Goal: Task Accomplishment & Management: Manage account settings

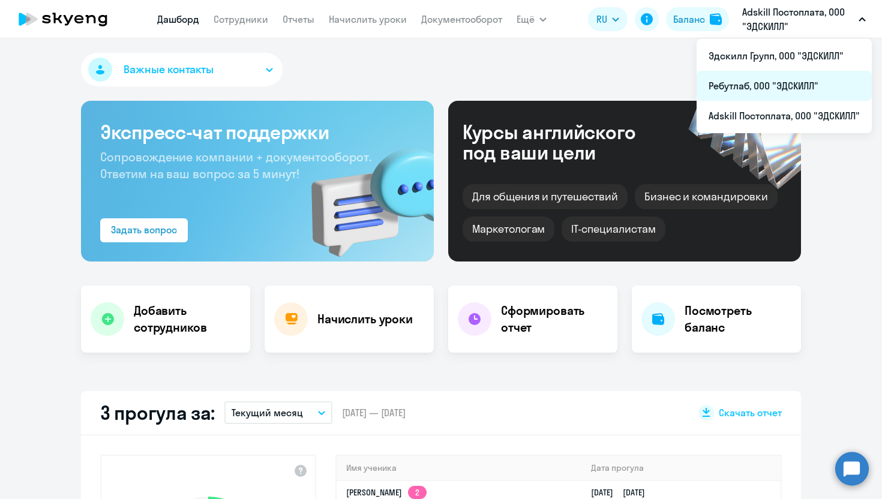
click at [749, 92] on li "Ребутлаб, ООО "ЭДСКИЛЛ"" at bounding box center [784, 86] width 175 height 30
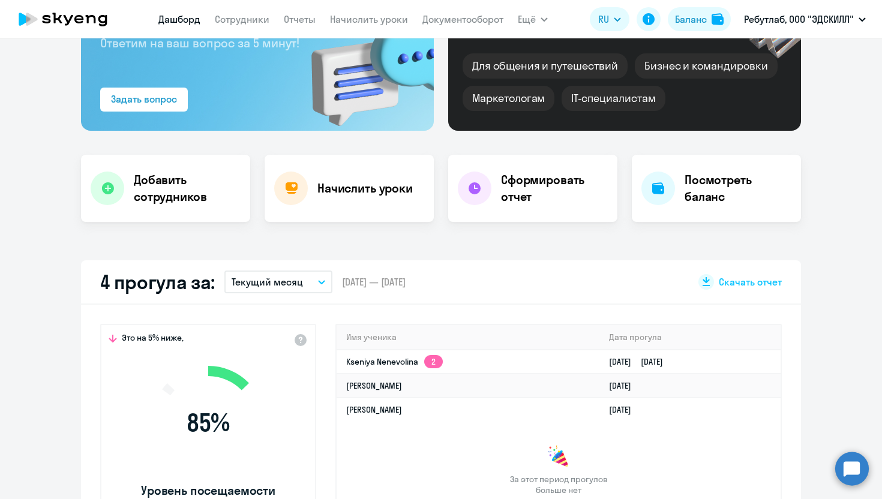
scroll to position [143, 0]
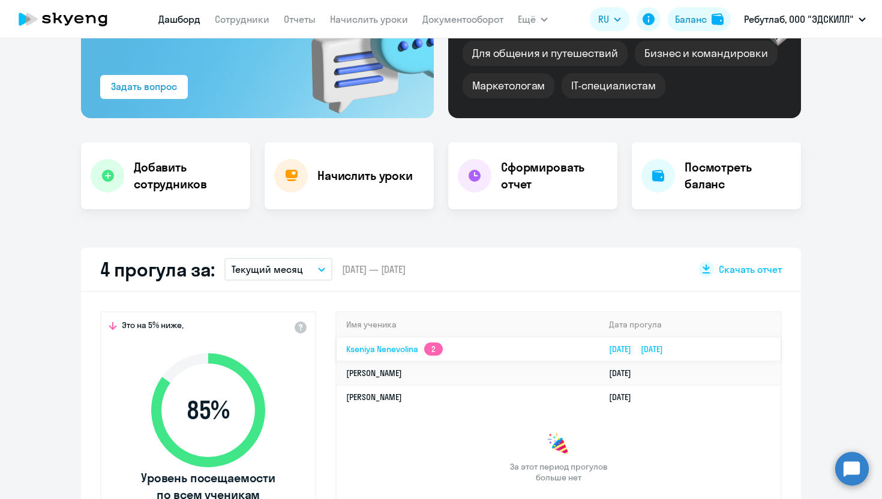
select select "30"
click at [375, 349] on link "Kseniya Nenevolina 2" at bounding box center [394, 349] width 97 height 11
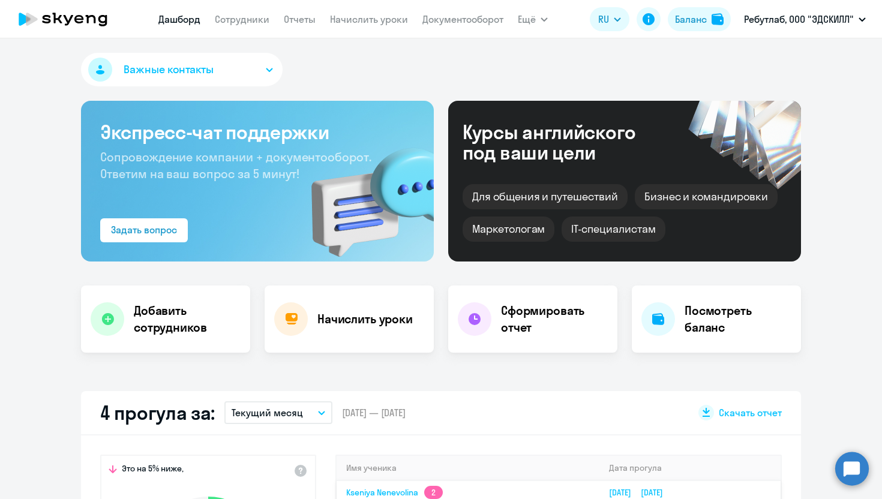
select select "english"
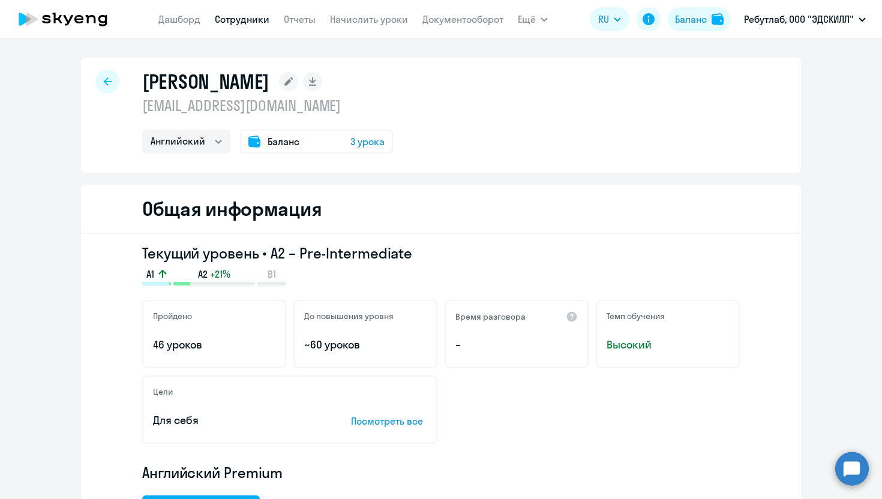
click at [293, 82] on icon at bounding box center [288, 81] width 8 height 8
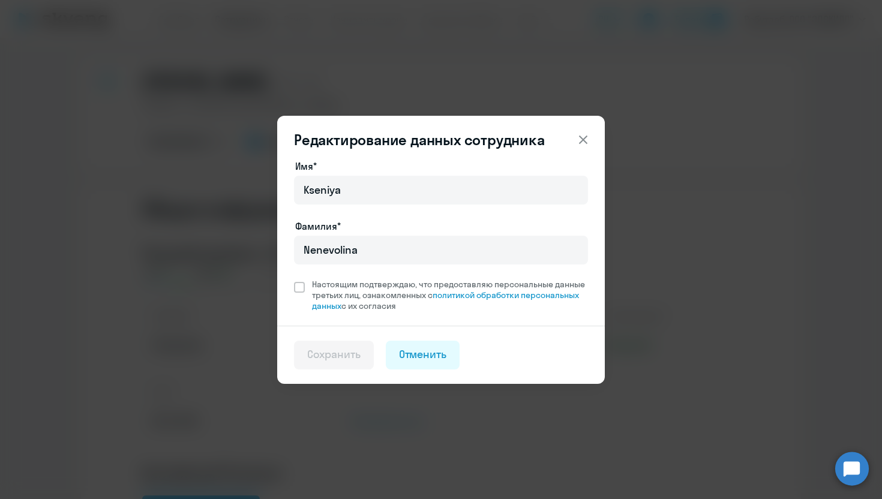
click at [586, 142] on icon at bounding box center [583, 139] width 8 height 8
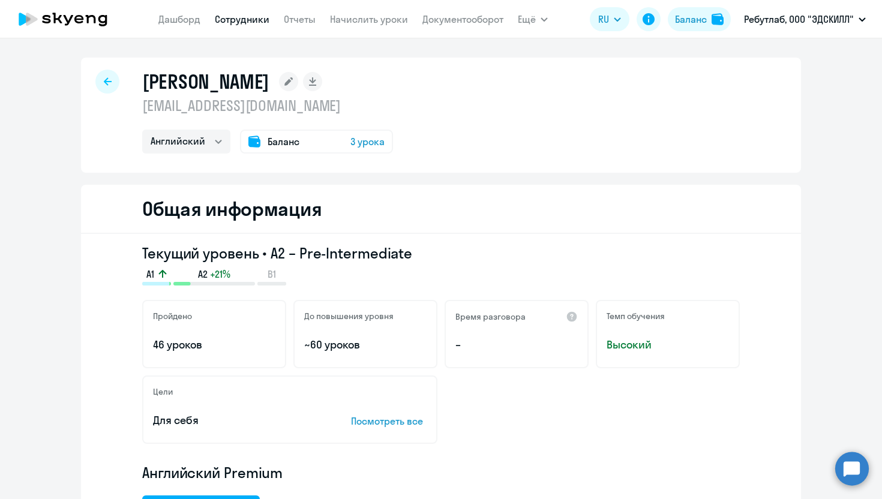
click at [236, 17] on link "Сотрудники" at bounding box center [242, 19] width 55 height 12
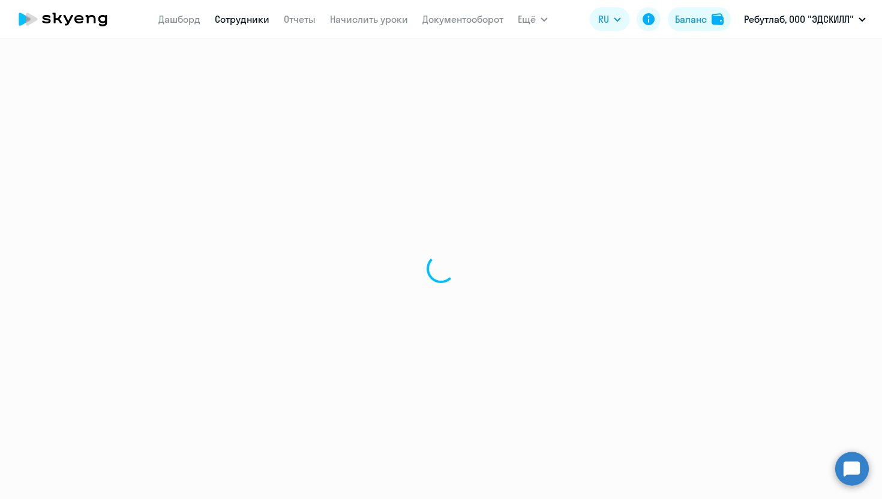
select select "30"
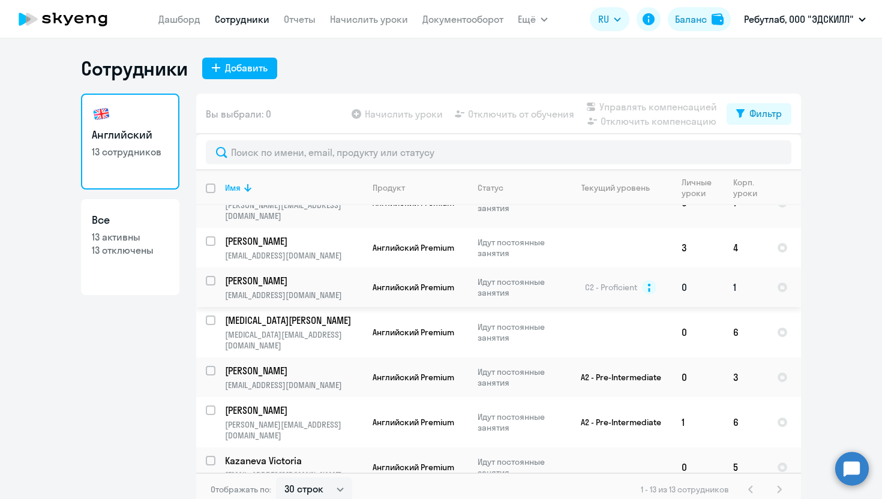
scroll to position [171, 0]
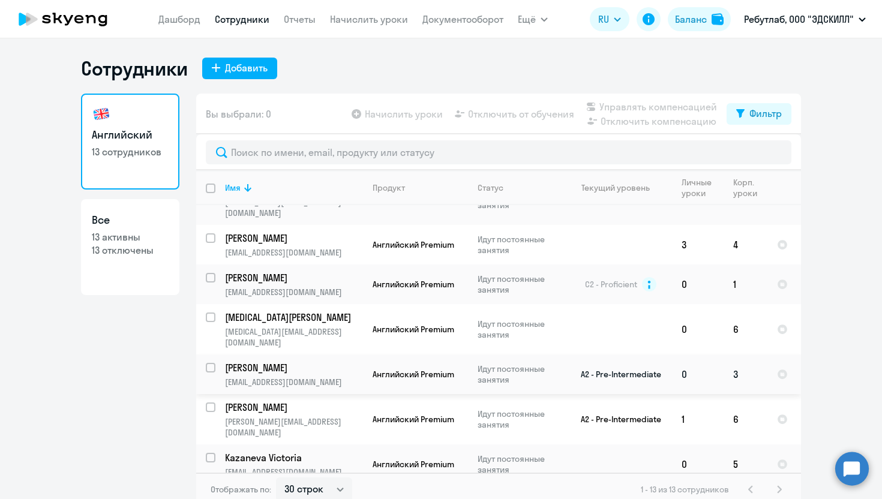
click at [212, 363] on input "select row 39820596" at bounding box center [218, 375] width 24 height 24
checkbox input "true"
click at [511, 120] on span "Отключить от обучения" at bounding box center [521, 114] width 106 height 14
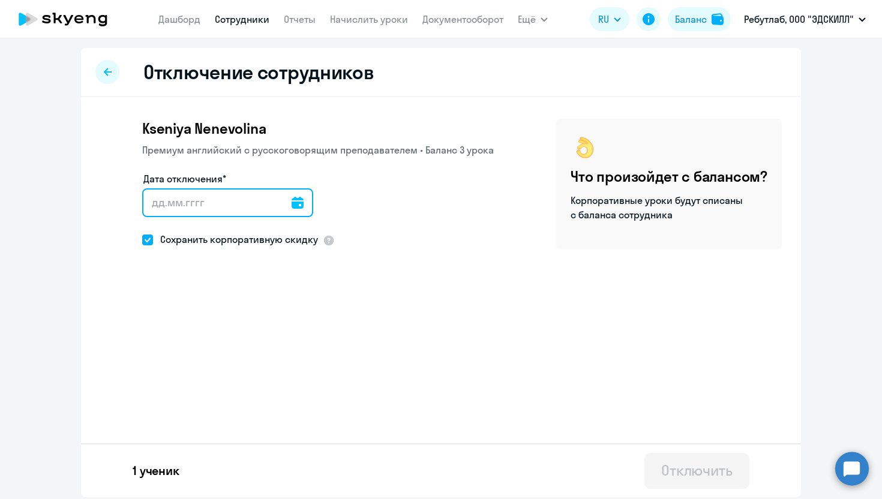
click at [198, 198] on input "Дата отключения*" at bounding box center [227, 202] width 171 height 29
click at [292, 193] on div at bounding box center [298, 202] width 12 height 29
click at [292, 212] on div at bounding box center [298, 202] width 12 height 29
click at [292, 203] on icon at bounding box center [298, 203] width 12 height 12
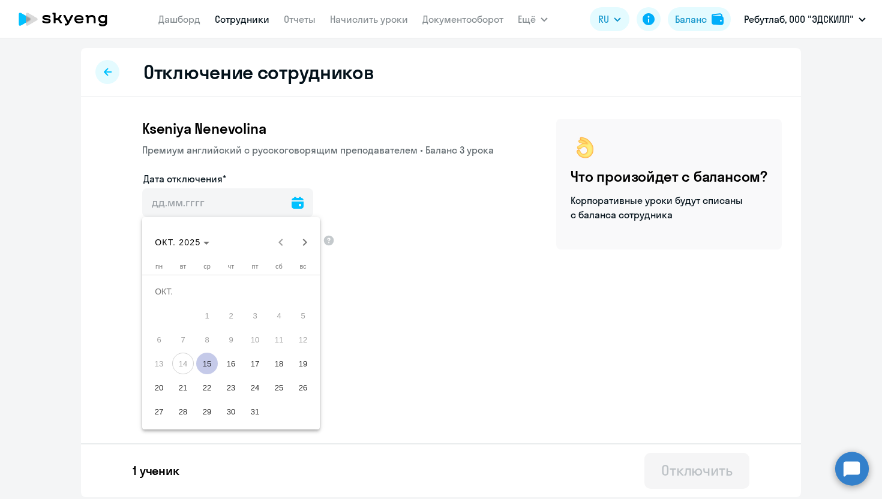
click at [203, 368] on span "15" at bounding box center [207, 364] width 22 height 22
type input "[DATE]"
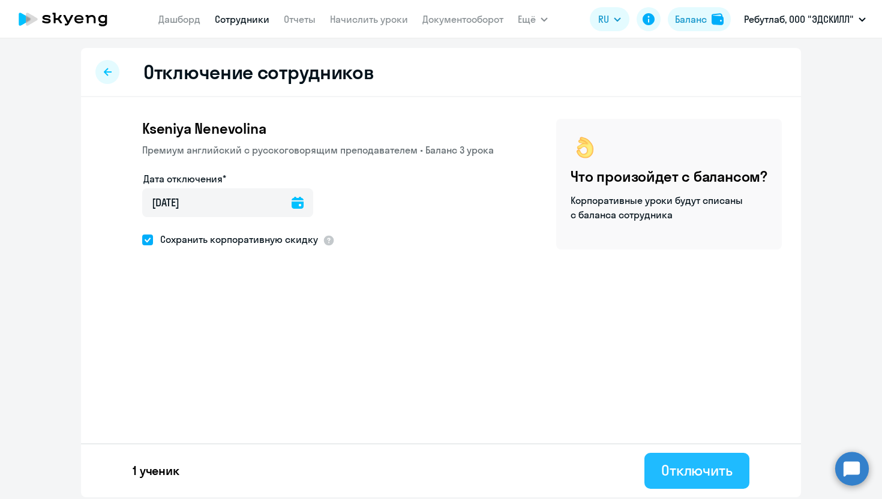
click at [691, 480] on button "Отключить" at bounding box center [696, 471] width 105 height 36
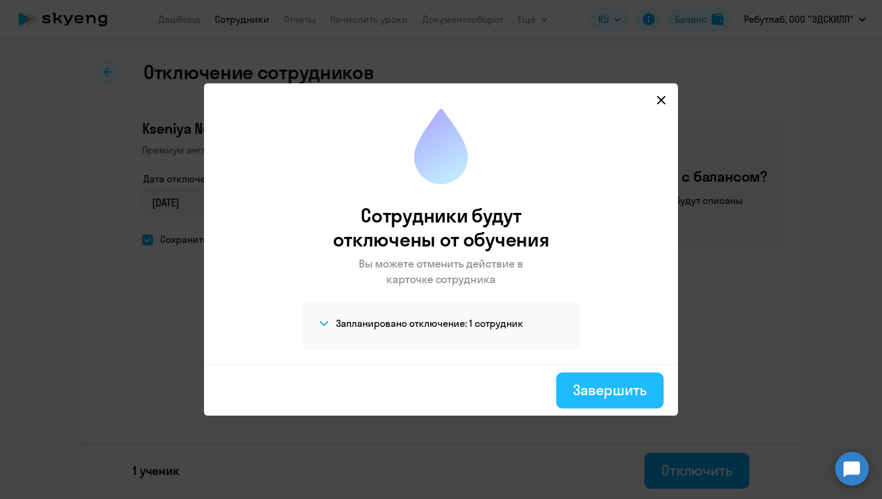
click at [609, 392] on div "Завершить" at bounding box center [610, 389] width 74 height 19
select select "30"
